Goal: Task Accomplishment & Management: Manage account settings

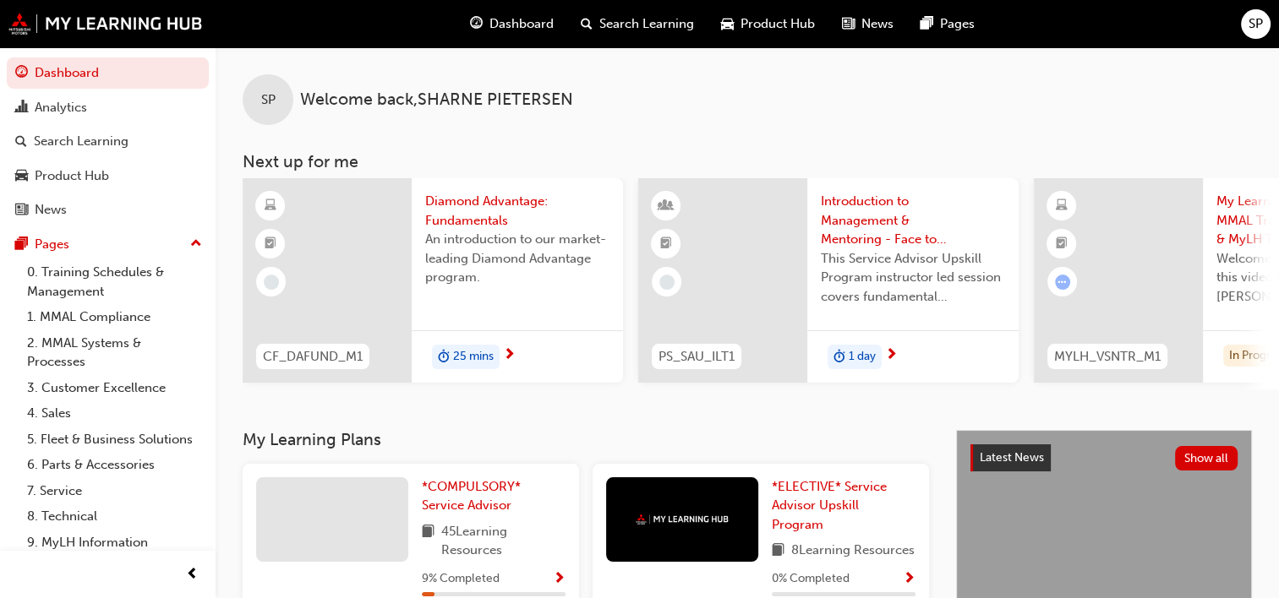
click at [1257, 35] on div "SP" at bounding box center [1256, 24] width 30 height 30
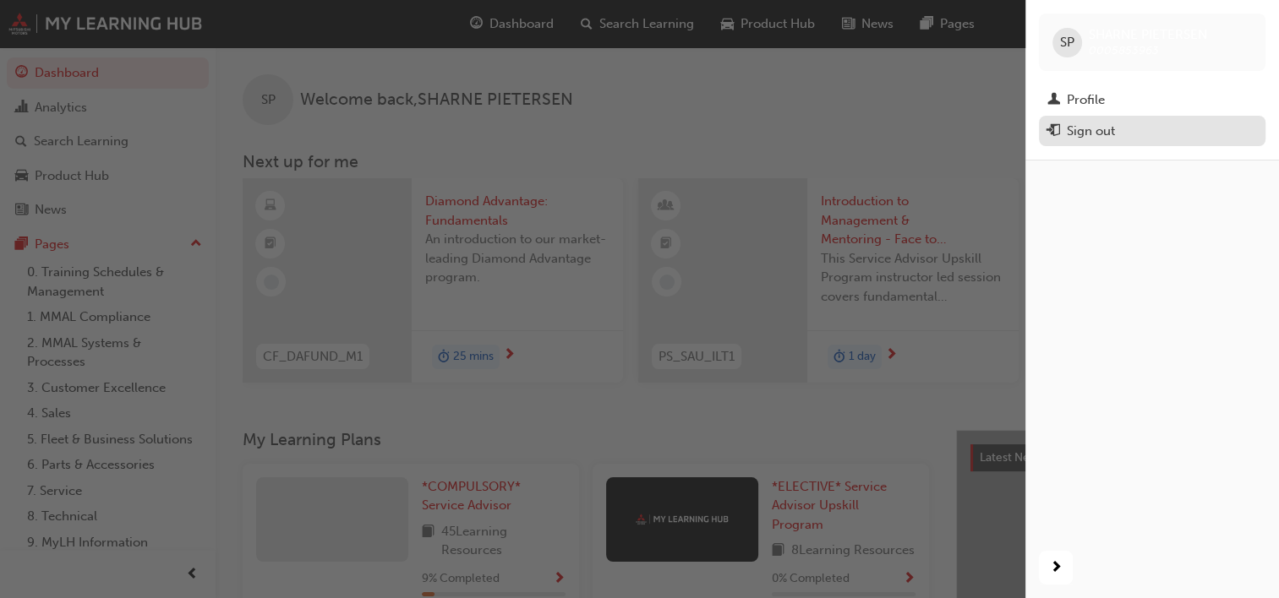
click at [1091, 132] on div "Sign out" at bounding box center [1091, 131] width 48 height 19
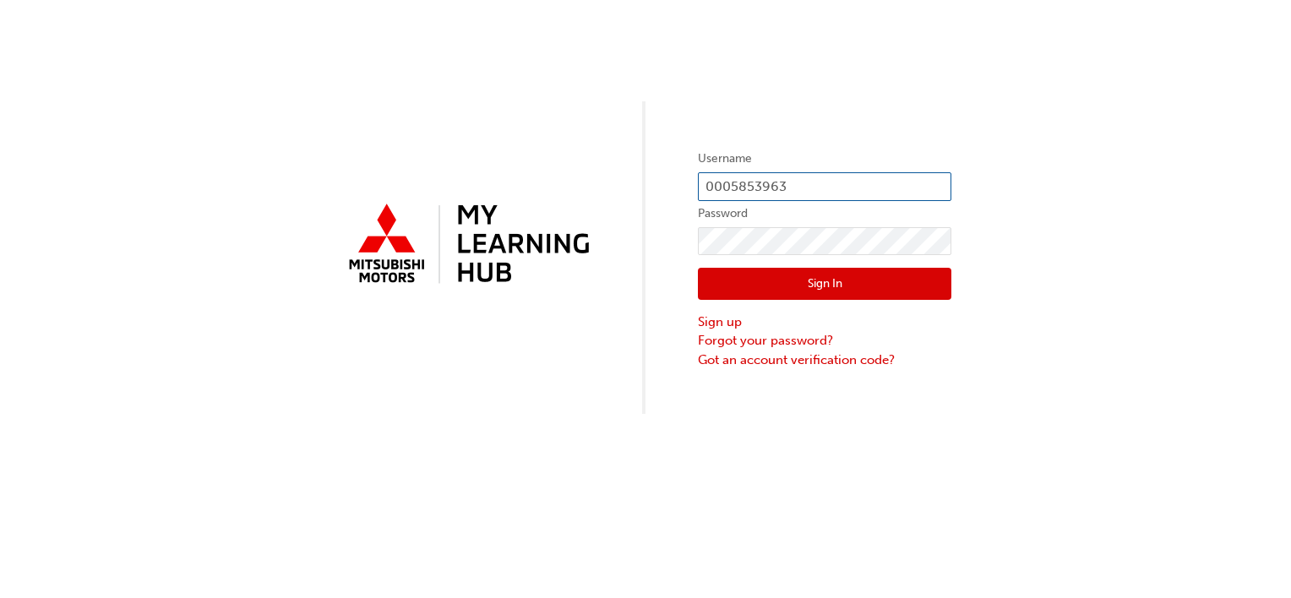
click at [808, 179] on input "0005853963" at bounding box center [825, 186] width 254 height 29
type input "0005924285"
click at [825, 281] on button "Sign In" at bounding box center [825, 284] width 254 height 32
